Goal: Task Accomplishment & Management: Use online tool/utility

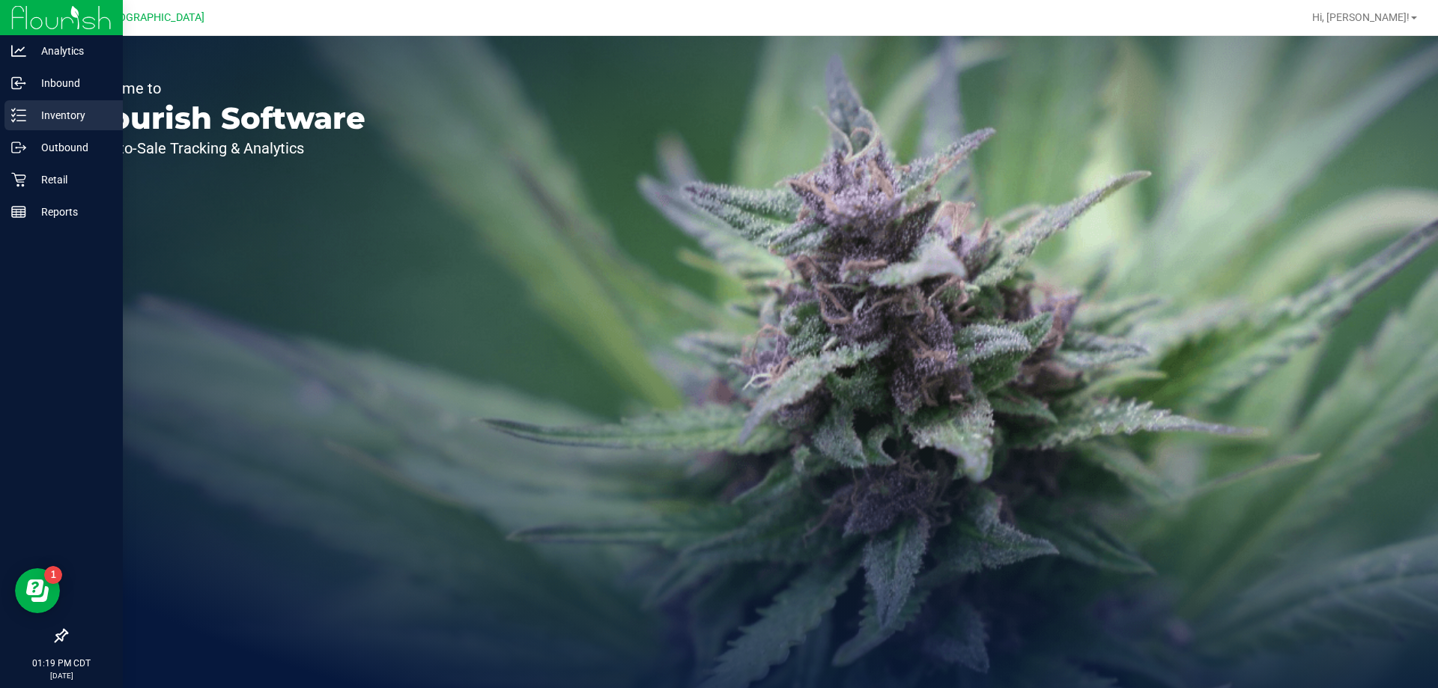
click at [32, 117] on p "Inventory" at bounding box center [71, 115] width 90 height 18
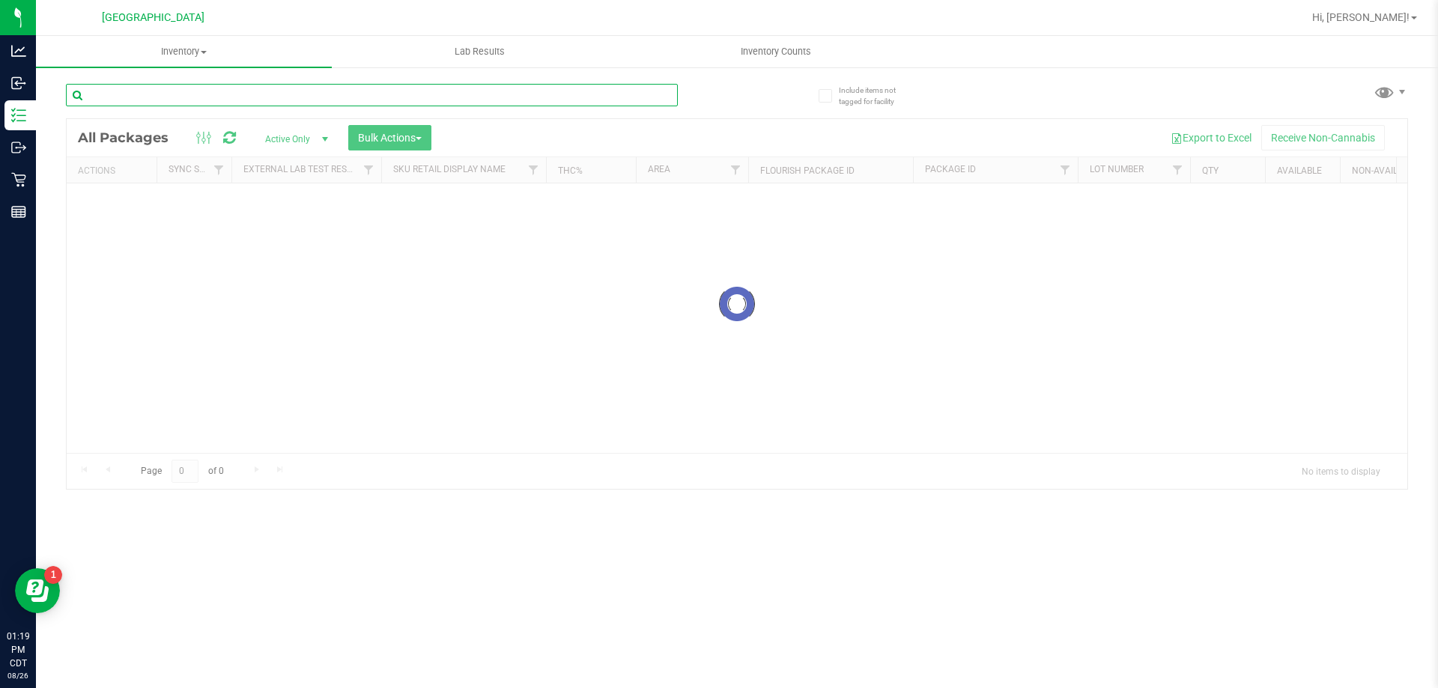
click at [341, 99] on input "text" at bounding box center [372, 95] width 612 height 22
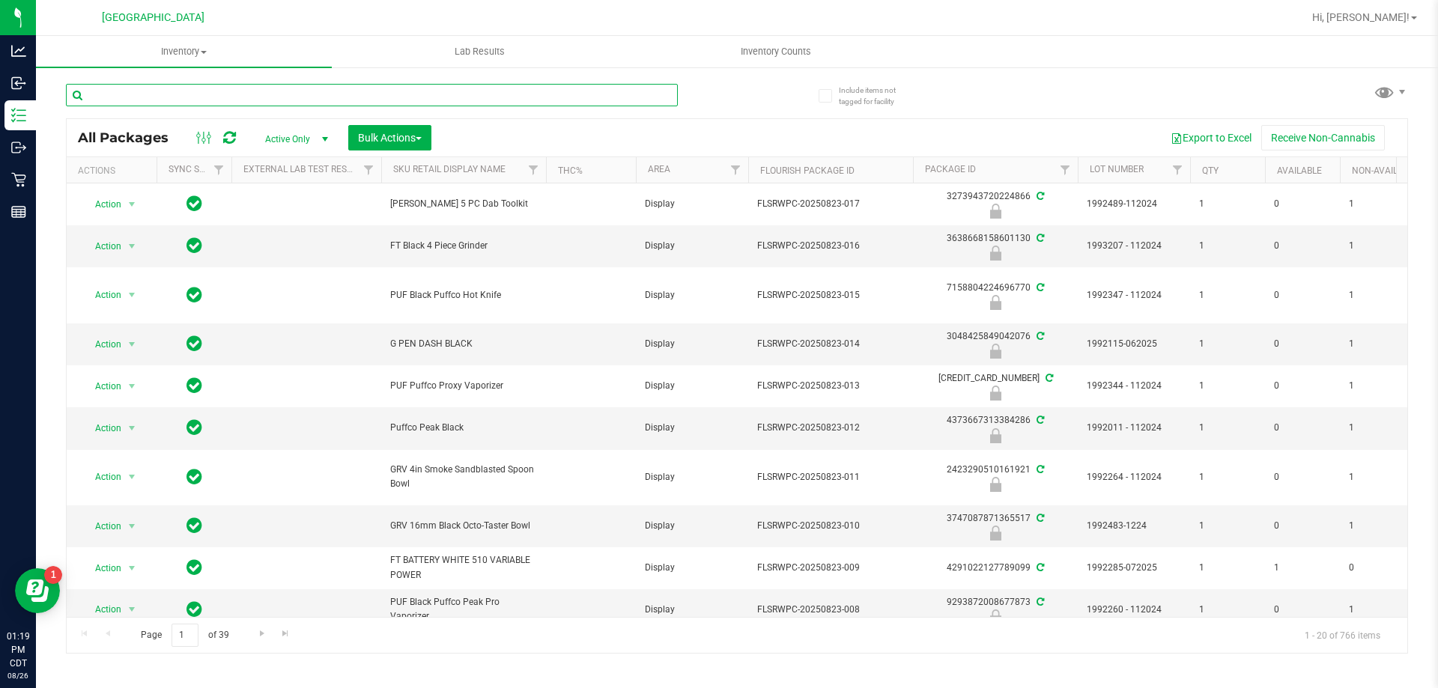
click at [388, 97] on input "text" at bounding box center [372, 95] width 612 height 22
type input "1410911257457076"
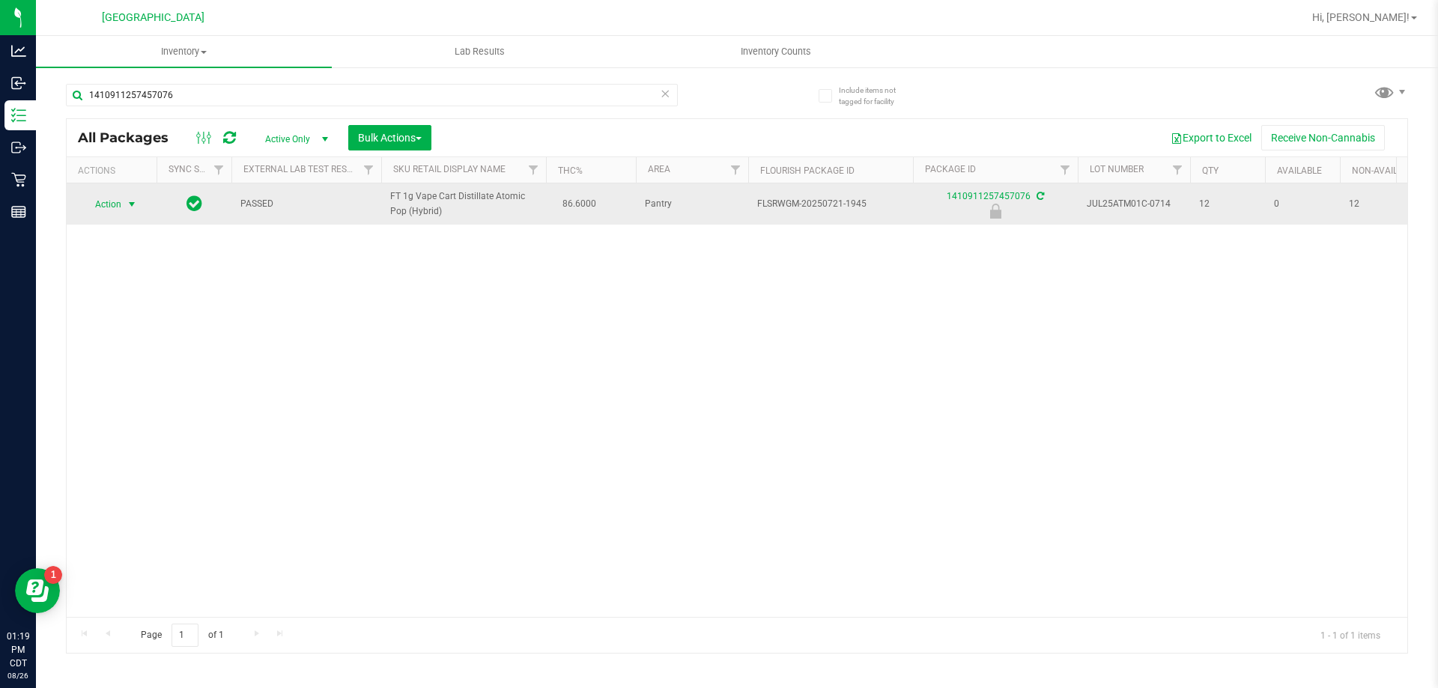
click at [127, 206] on span "select" at bounding box center [132, 204] width 12 height 12
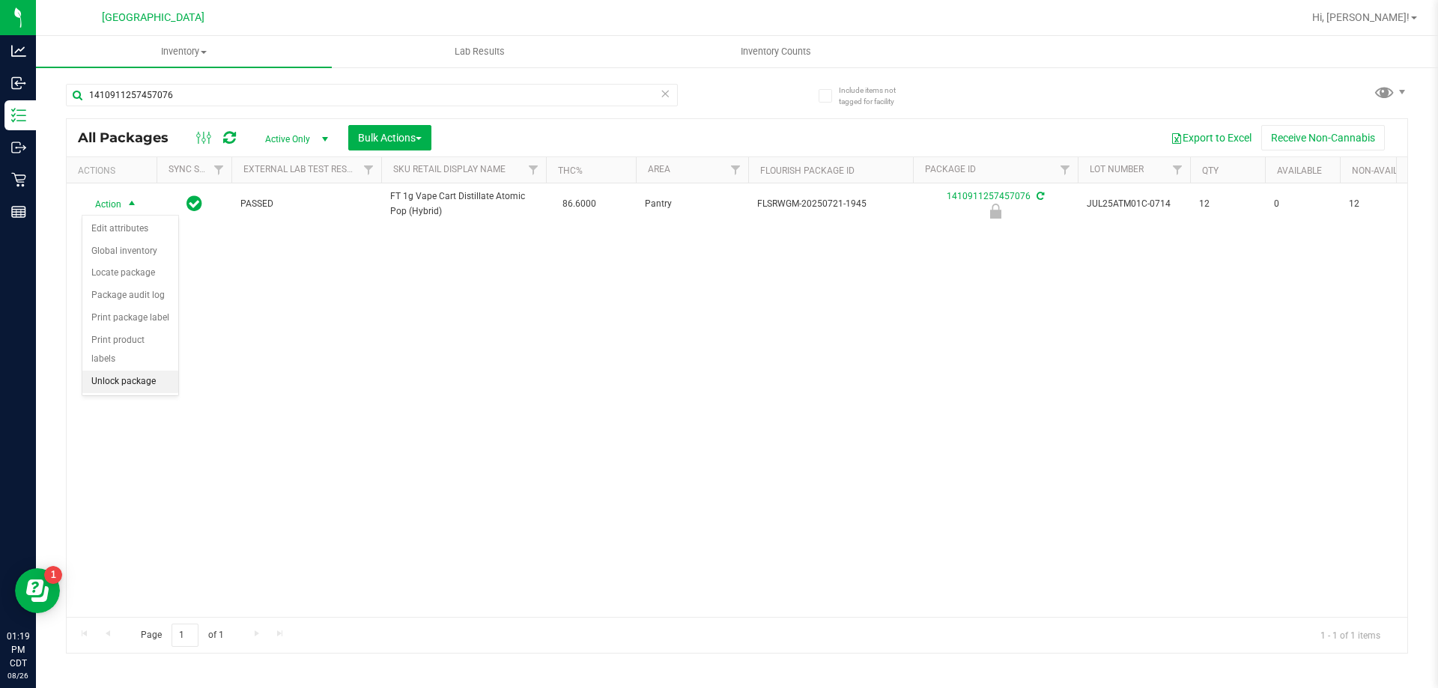
click at [142, 371] on li "Unlock package" at bounding box center [130, 382] width 96 height 22
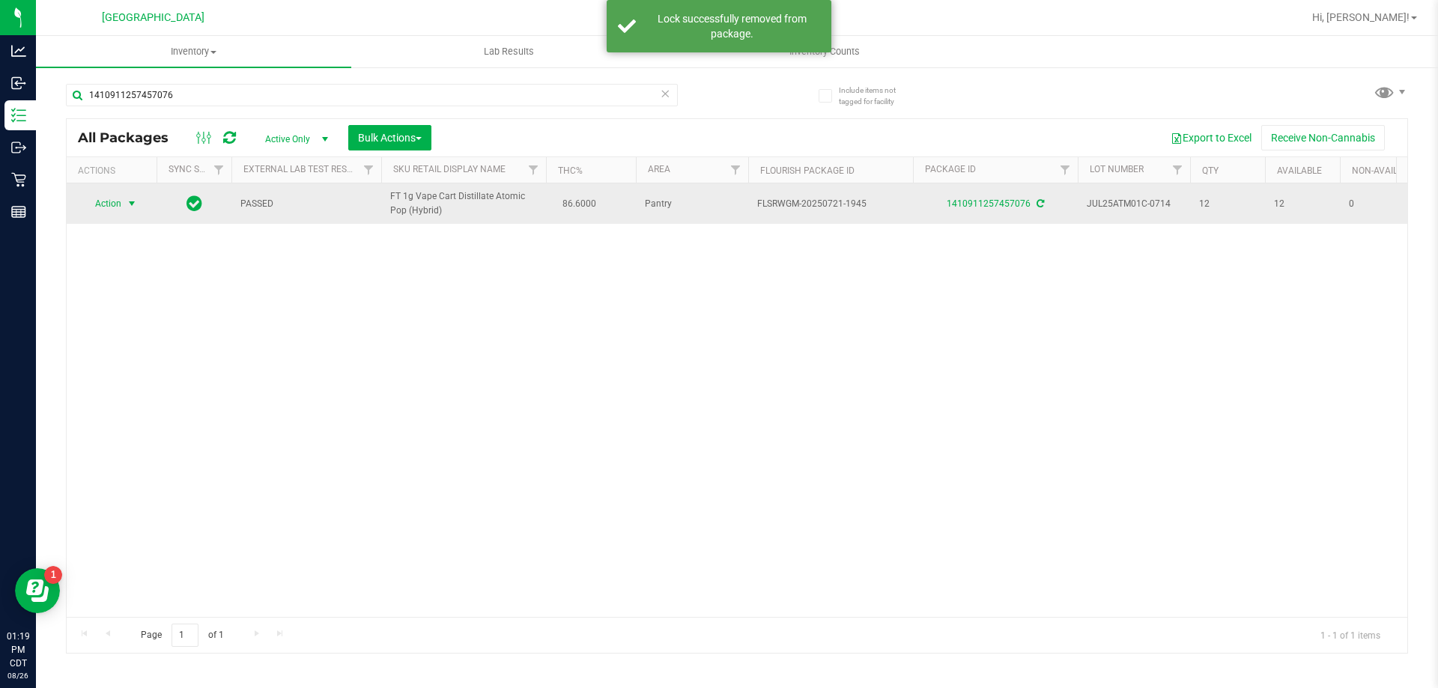
click at [112, 203] on span "Action" at bounding box center [102, 203] width 40 height 21
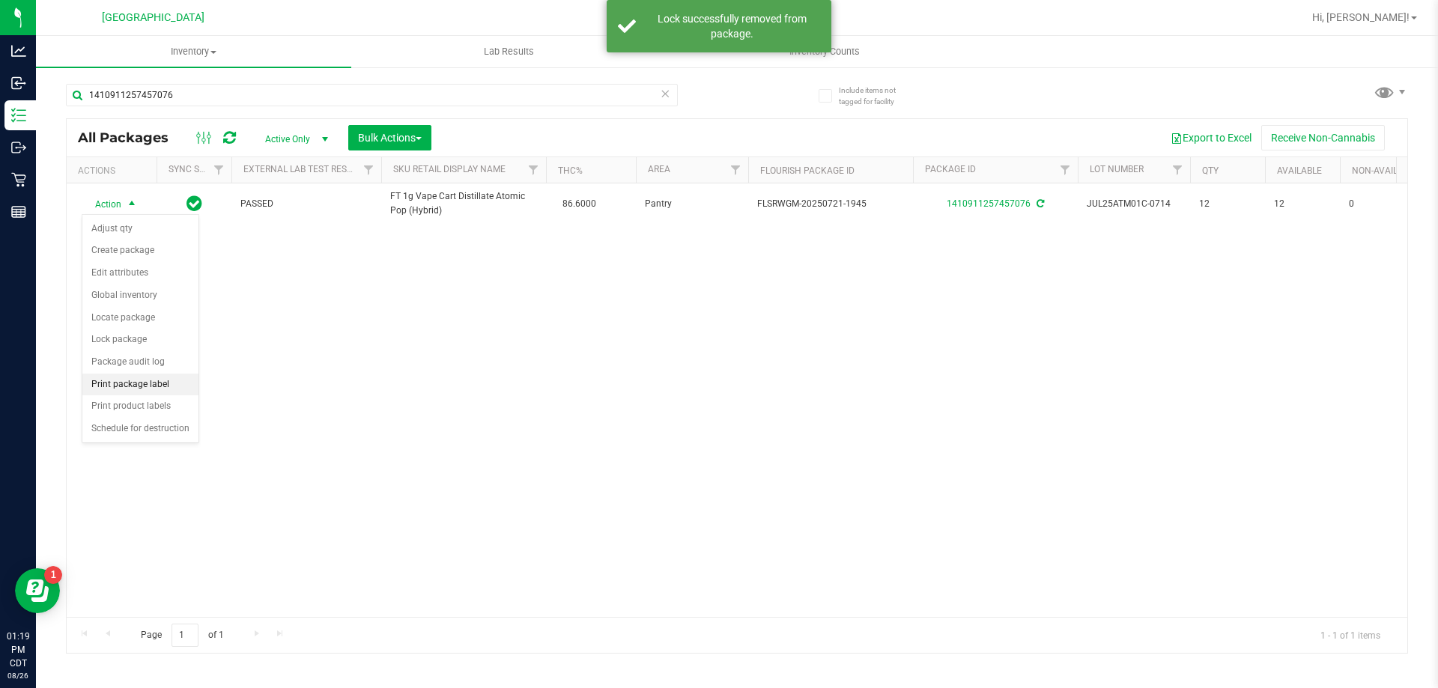
click at [145, 383] on li "Print package label" at bounding box center [140, 385] width 116 height 22
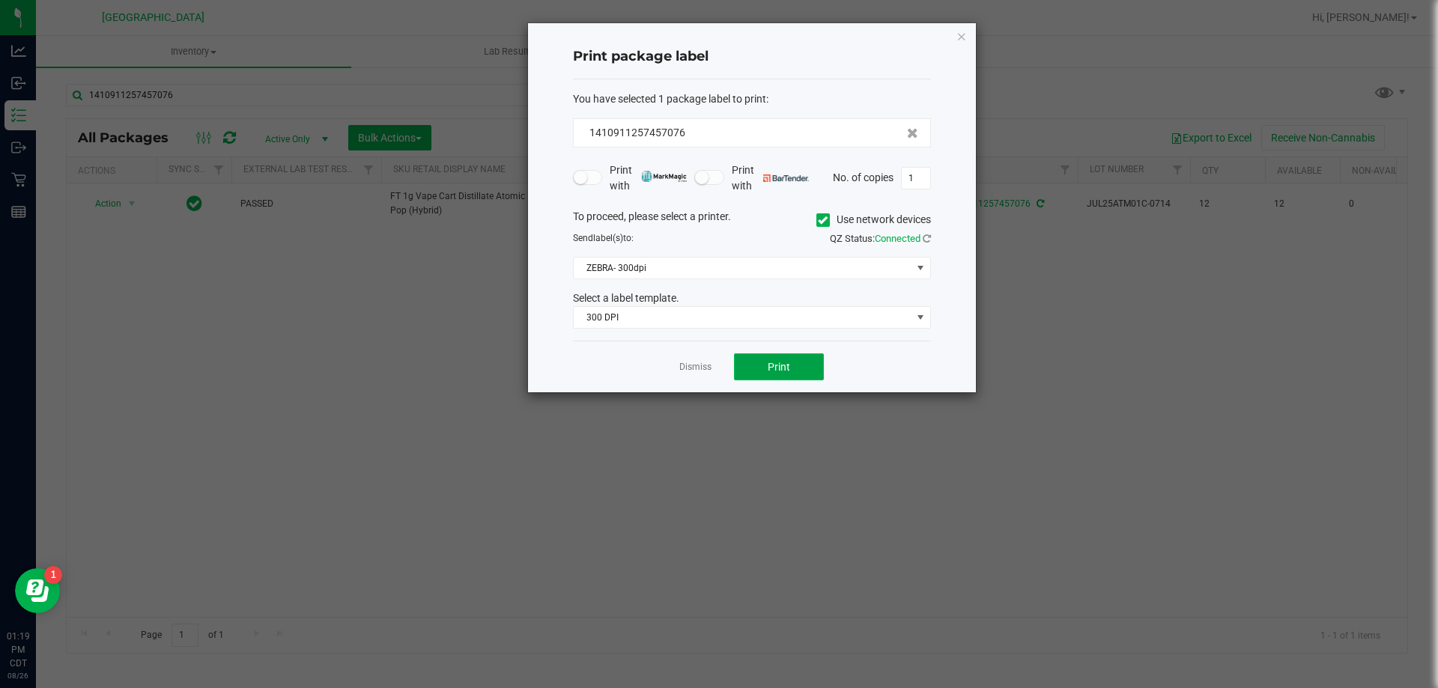
click at [786, 371] on span "Print" at bounding box center [778, 367] width 22 height 12
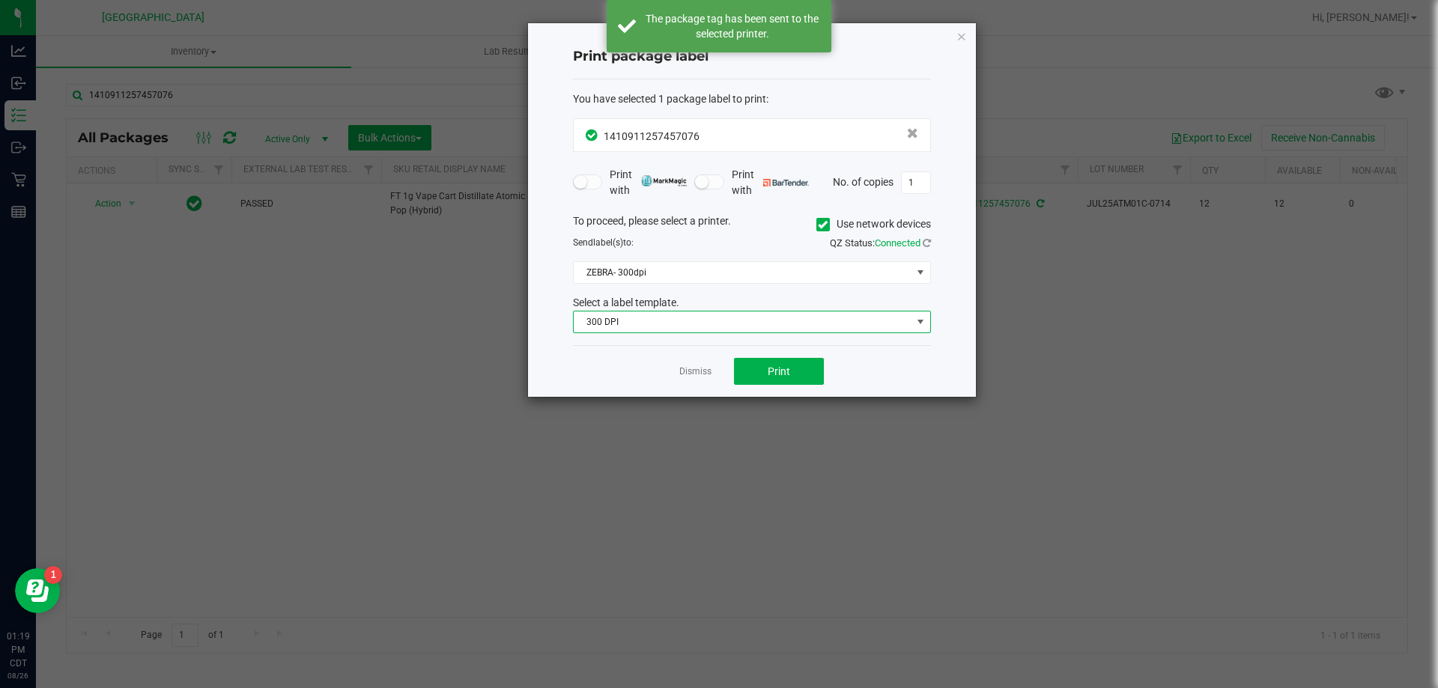
click at [726, 322] on span "300 DPI" at bounding box center [743, 321] width 338 height 21
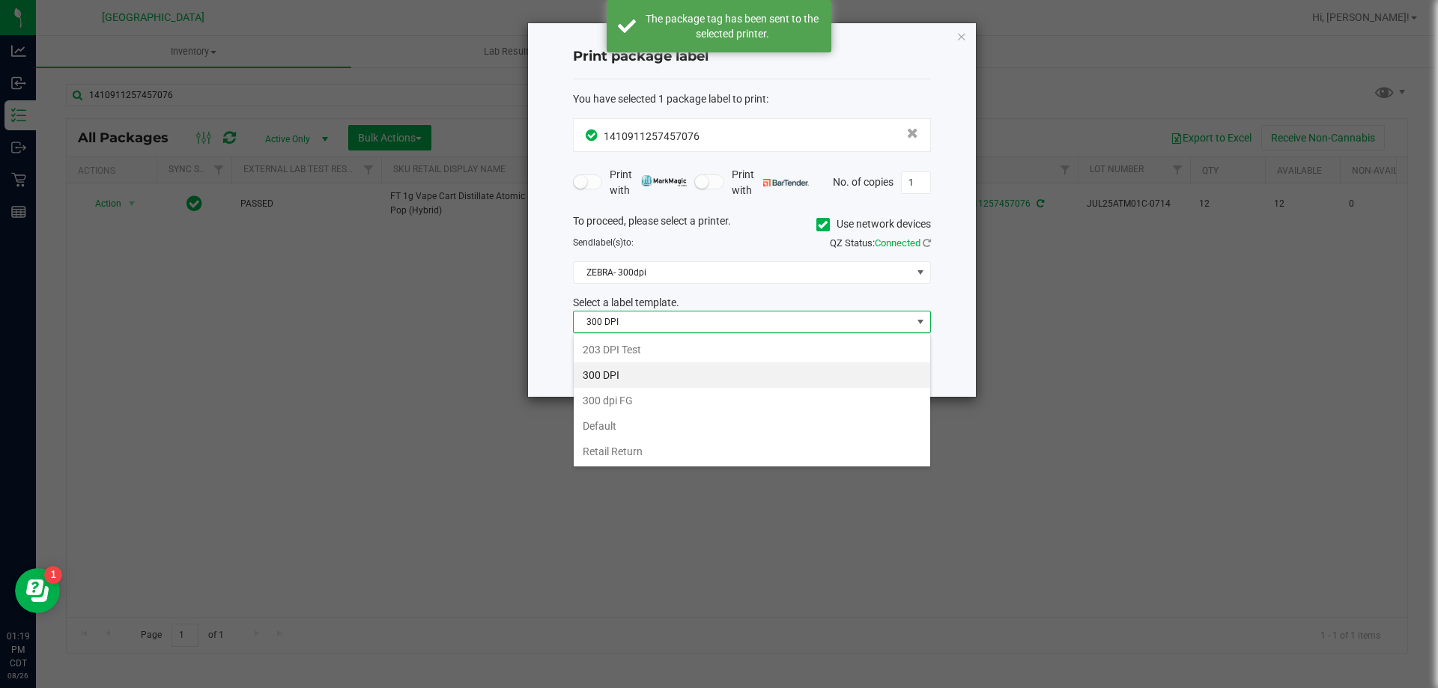
scroll to position [22, 358]
click at [657, 351] on li "203 DPI Test" at bounding box center [752, 349] width 356 height 25
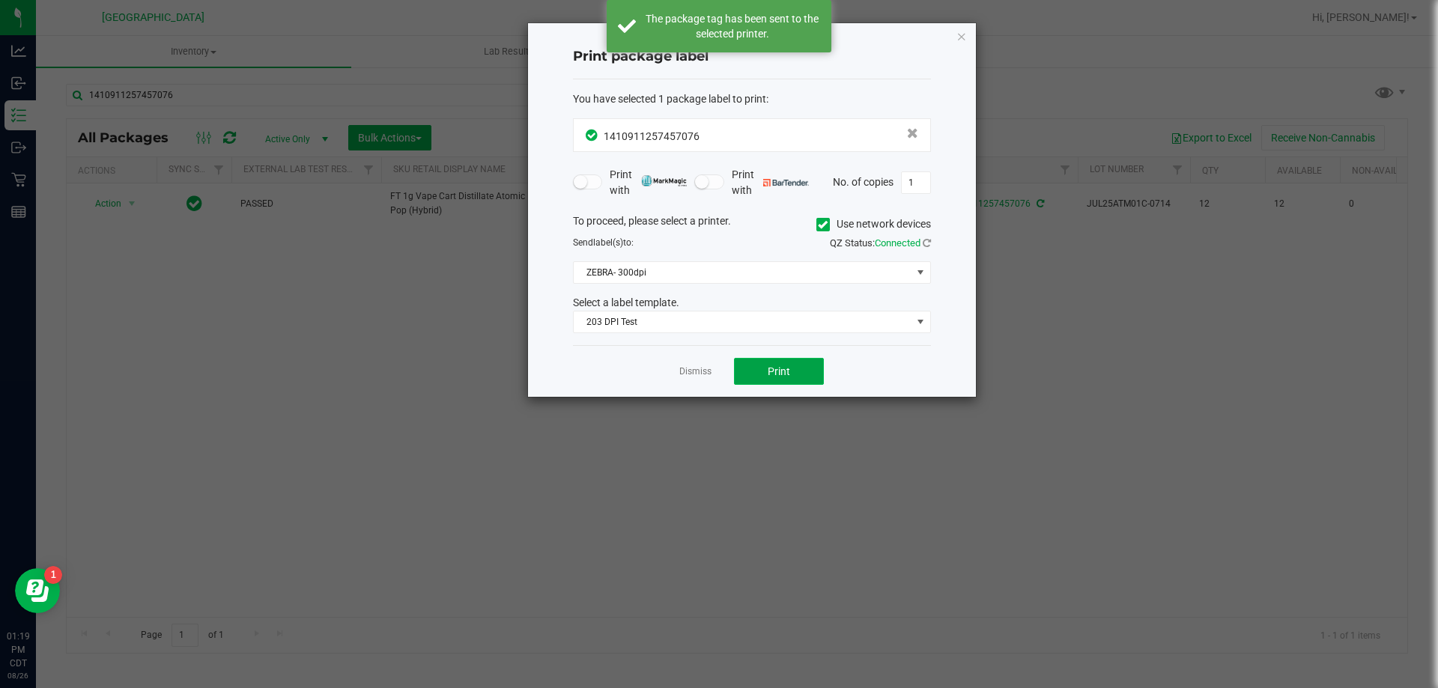
click at [785, 373] on span "Print" at bounding box center [778, 371] width 22 height 12
click at [668, 277] on span "ZEBRA- 300dpi" at bounding box center [743, 272] width 338 height 21
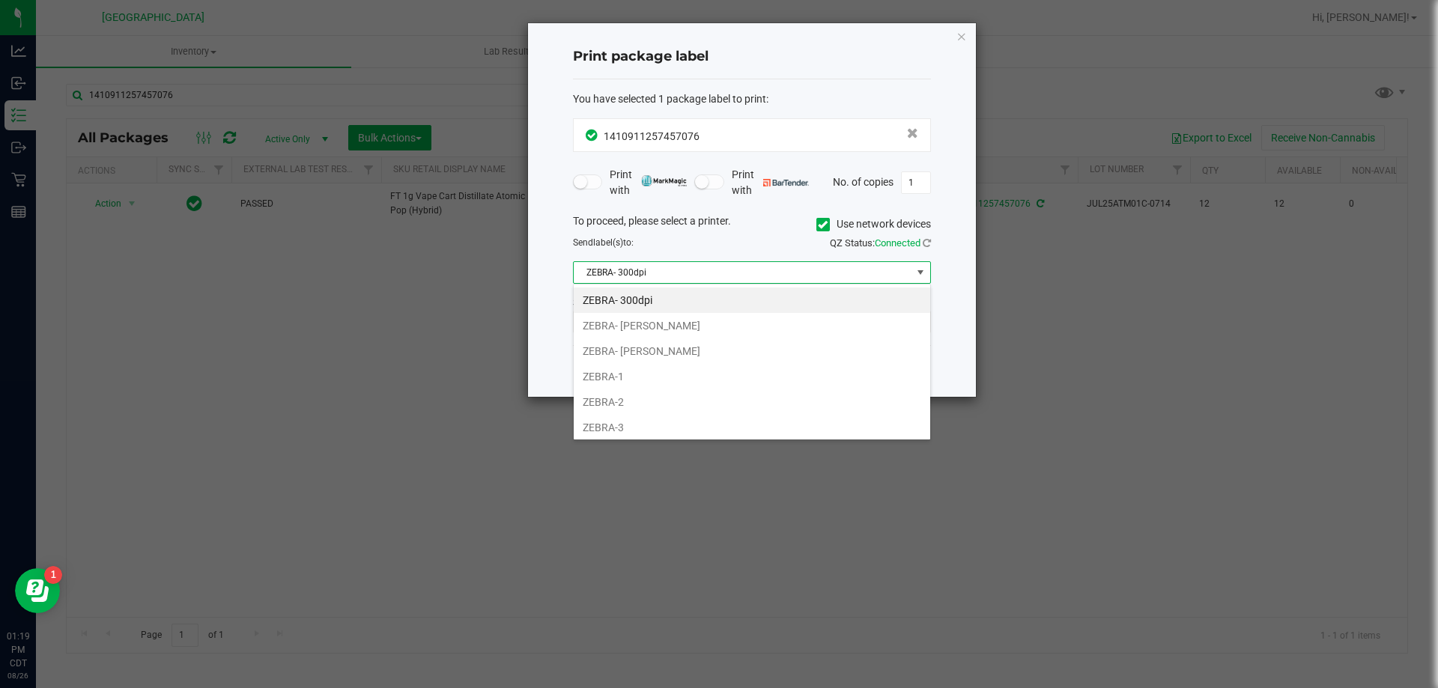
click at [684, 343] on li "ZEBRA- [PERSON_NAME]" at bounding box center [752, 350] width 356 height 25
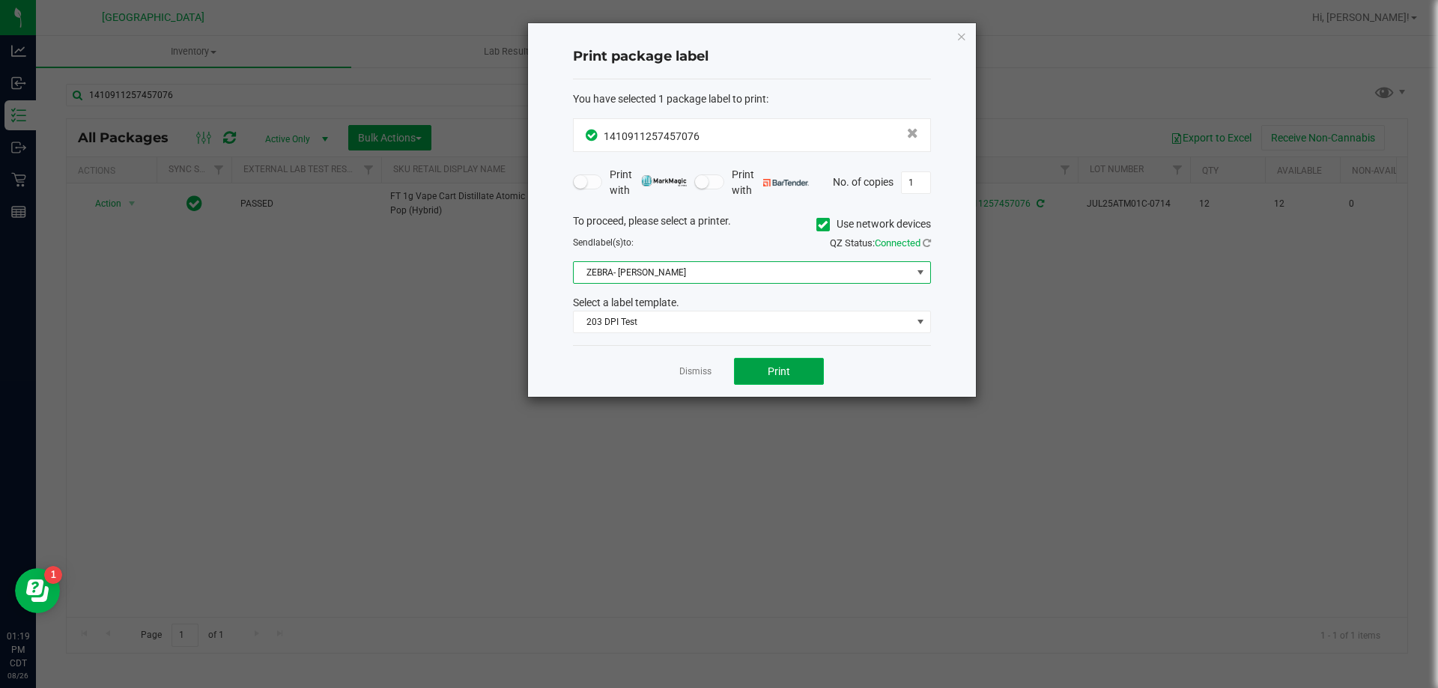
click at [776, 368] on span "Print" at bounding box center [778, 371] width 22 height 12
click at [700, 365] on link "Dismiss" at bounding box center [695, 371] width 32 height 13
